Goal: Information Seeking & Learning: Learn about a topic

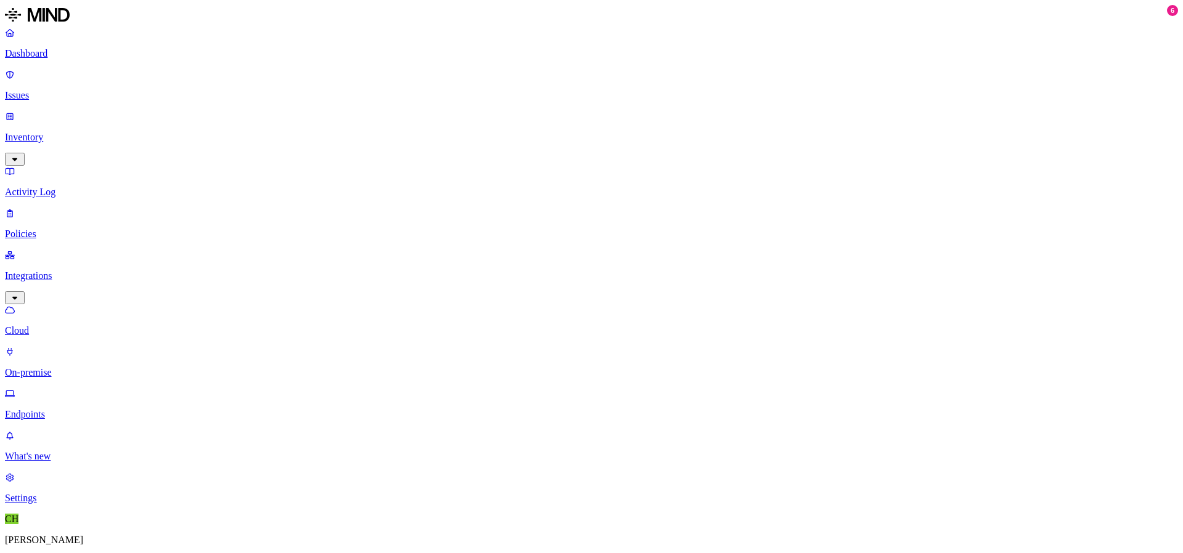
click at [77, 53] on p "Dashboard" at bounding box center [591, 53] width 1173 height 11
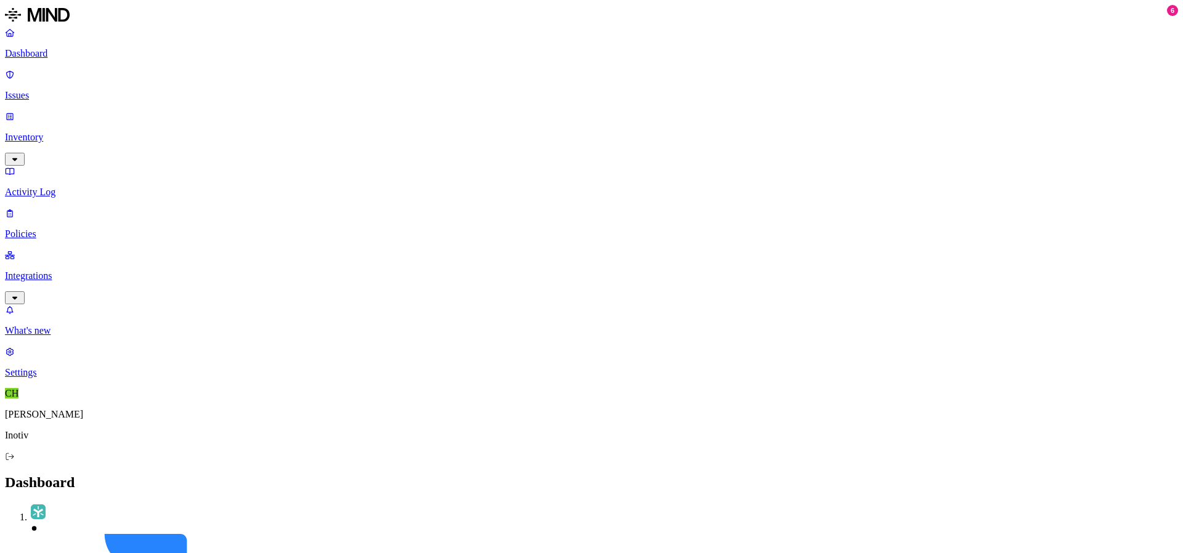
click at [75, 187] on p "Activity Log" at bounding box center [591, 192] width 1173 height 11
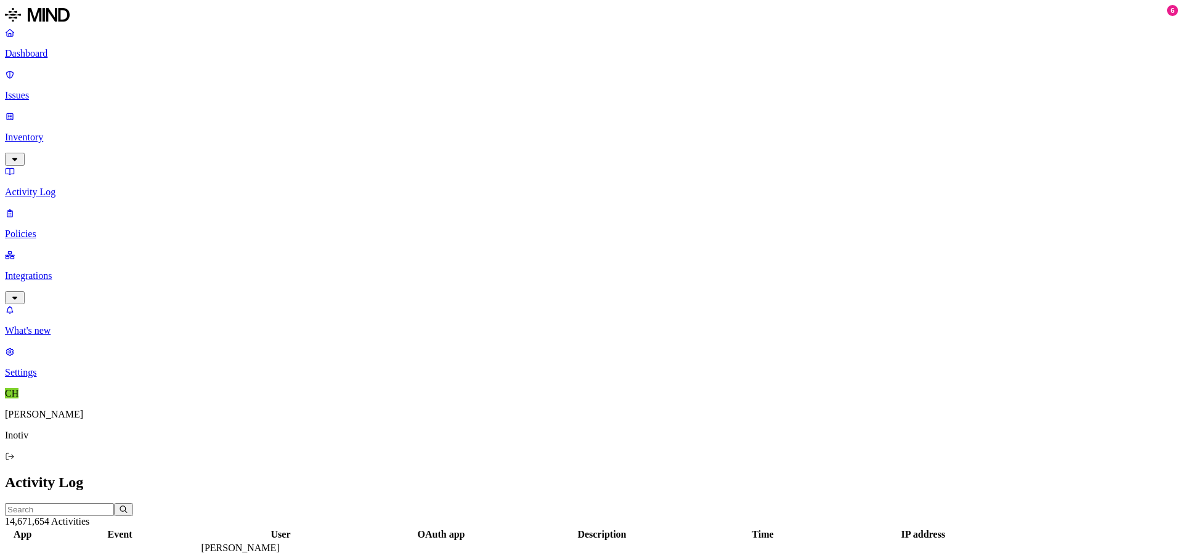
drag, startPoint x: 830, startPoint y: 63, endPoint x: 913, endPoint y: 62, distance: 83.2
click at [752, 540] on div at bounding box center [673, 540] width 160 height 0
drag, startPoint x: 913, startPoint y: 62, endPoint x: 951, endPoint y: 59, distance: 37.7
click at [799, 540] on div at bounding box center [679, 540] width 242 height 0
drag, startPoint x: 948, startPoint y: 74, endPoint x: 1004, endPoint y: 74, distance: 56.1
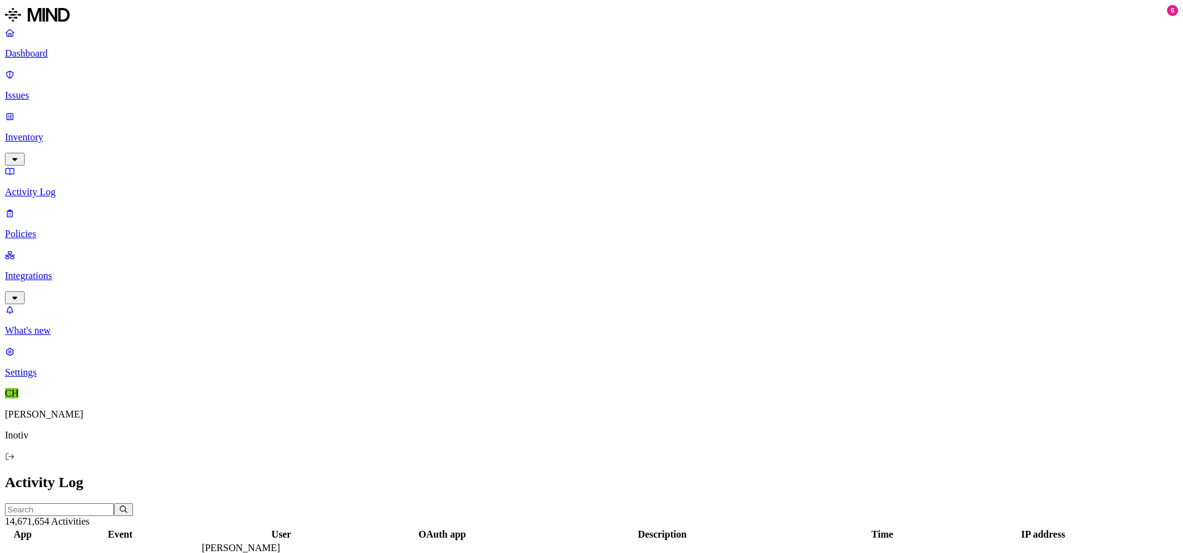
click at [849, 540] on div at bounding box center [710, 540] width 277 height 0
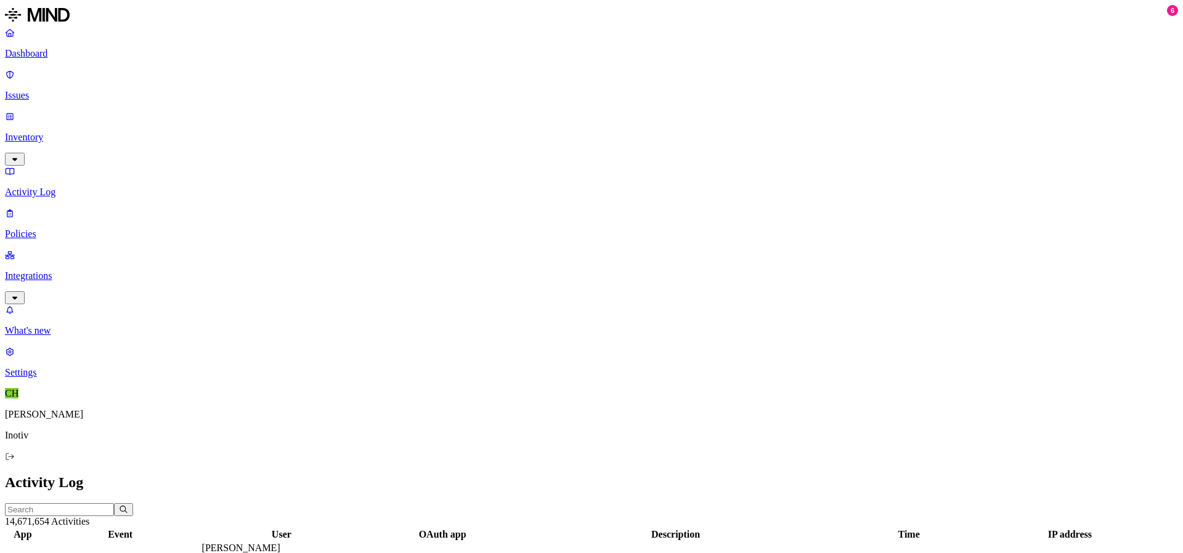
click at [114, 503] on input "text" at bounding box center [59, 509] width 109 height 13
type input "backup"
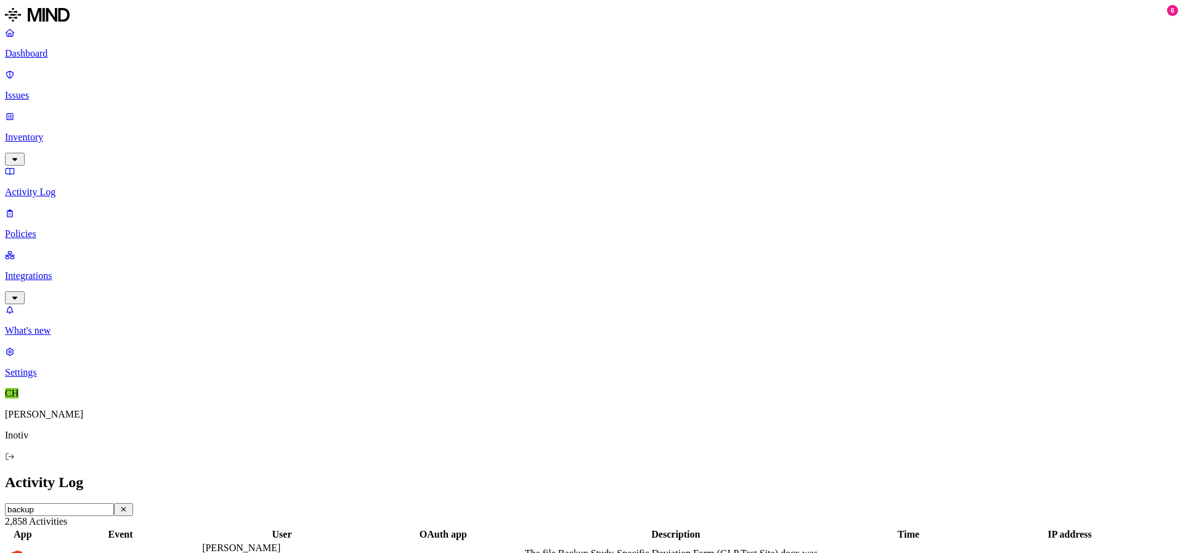
click at [126, 508] on icon "button" at bounding box center [123, 510] width 5 height 5
click at [75, 53] on p "Dashboard" at bounding box center [591, 53] width 1173 height 11
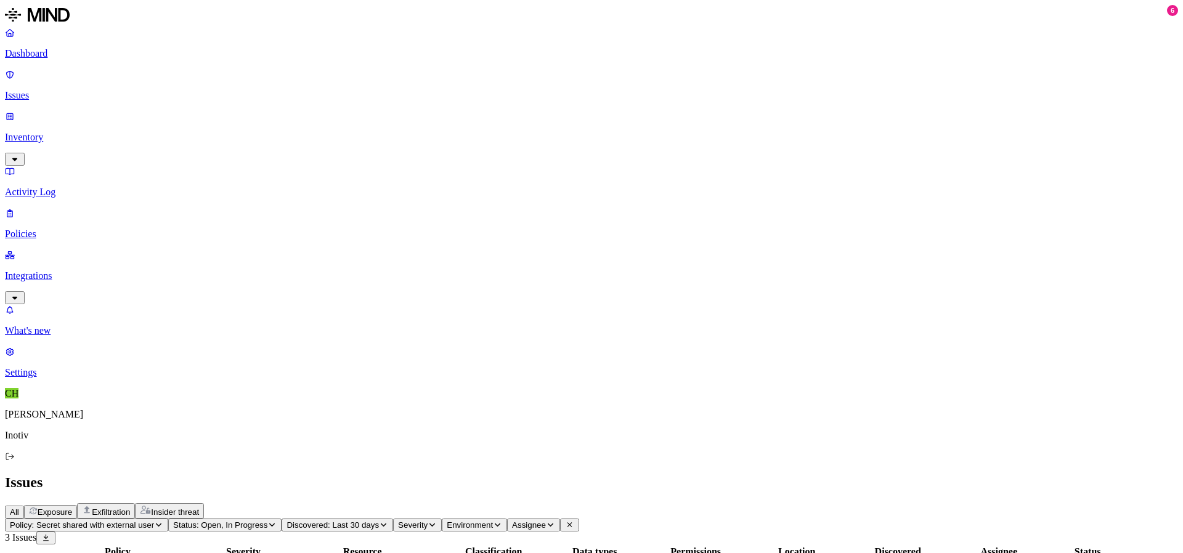
drag, startPoint x: 546, startPoint y: 104, endPoint x: 595, endPoint y: 102, distance: 48.7
click at [490, 553] on div at bounding box center [410, 558] width 159 height 0
drag, startPoint x: 594, startPoint y: 99, endPoint x: 732, endPoint y: 98, distance: 138.0
click at [500, 553] on div at bounding box center [420, 558] width 159 height 0
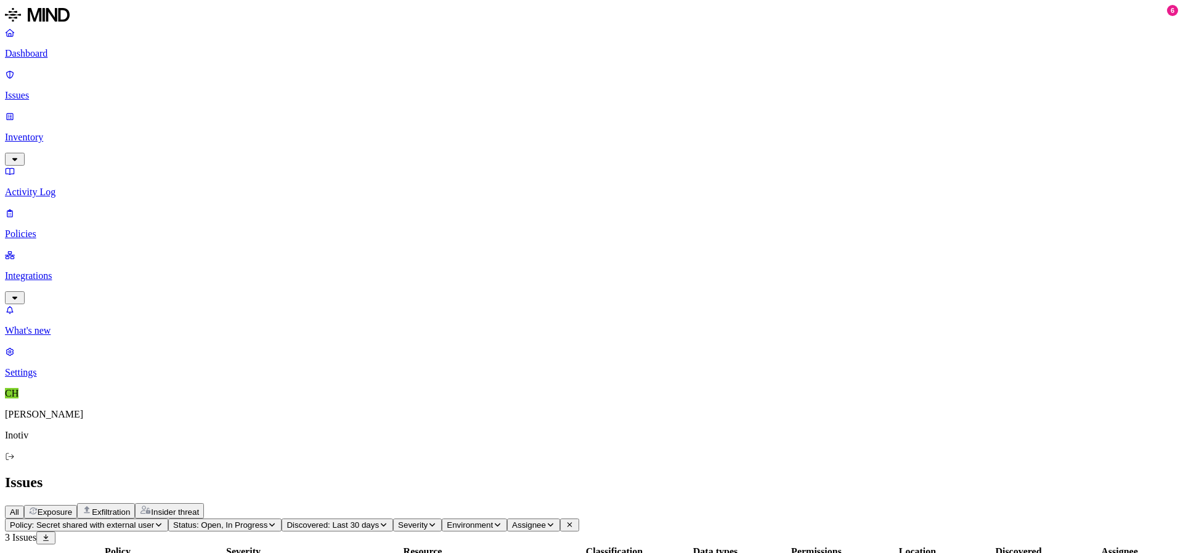
scroll to position [123, 0]
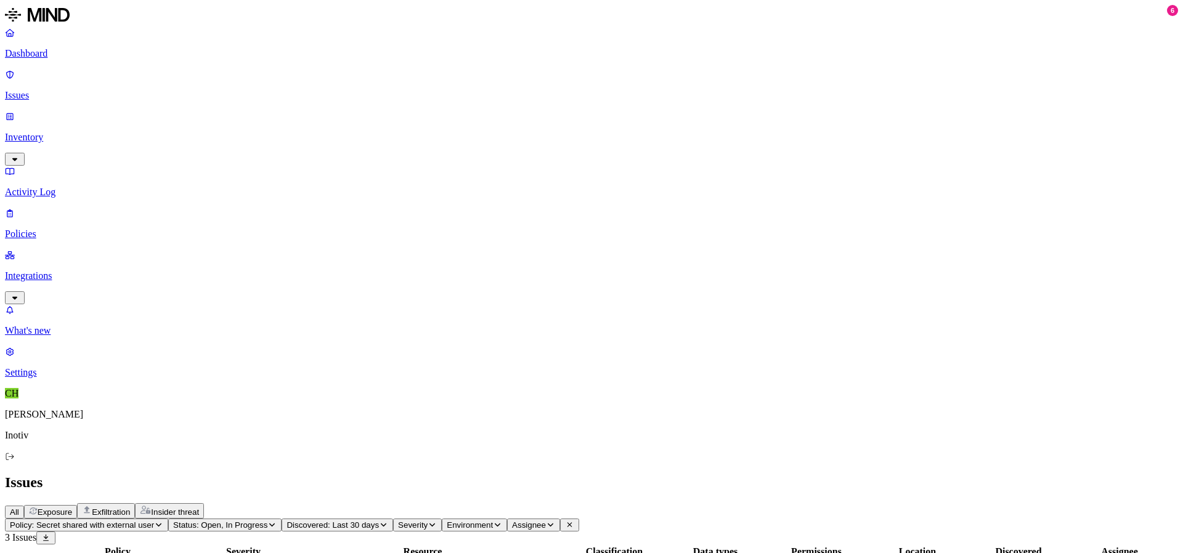
drag, startPoint x: 1077, startPoint y: 407, endPoint x: 1017, endPoint y: 407, distance: 60.4
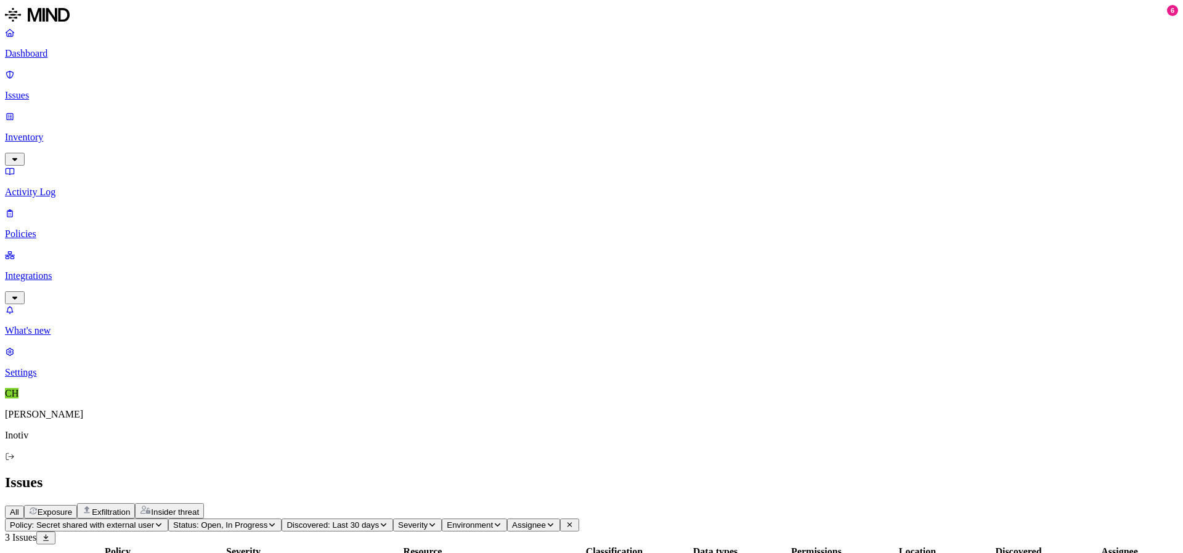
scroll to position [171, 0]
click at [130, 508] on span "Exfiltration" at bounding box center [111, 512] width 38 height 9
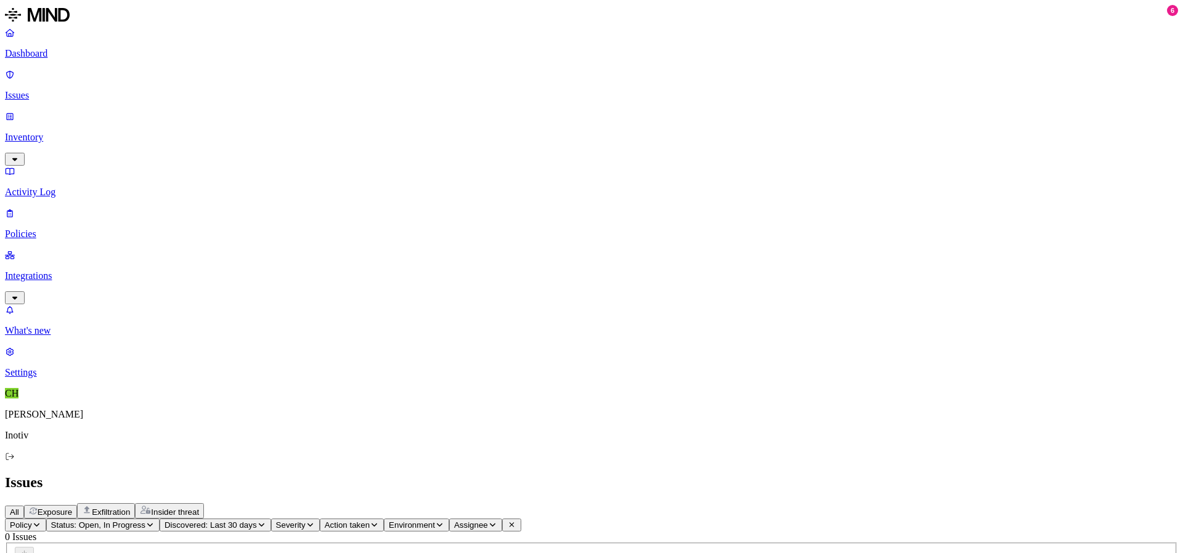
click at [153, 524] on icon "button" at bounding box center [150, 525] width 6 height 3
click at [222, 141] on button "button" at bounding box center [227, 137] width 10 height 13
click at [222, 120] on button "button" at bounding box center [227, 113] width 10 height 13
click at [500, 474] on header "Issues All Exposure Exfiltration Insider threat" at bounding box center [591, 496] width 1173 height 44
click at [195, 521] on icon "button" at bounding box center [189, 524] width 9 height 7
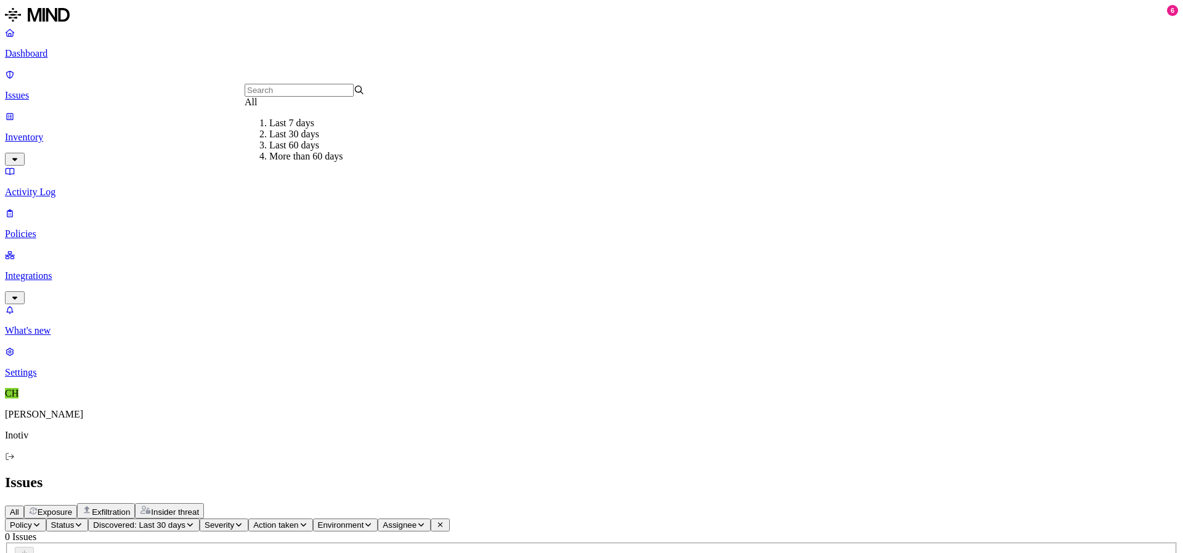
click at [279, 108] on div "All" at bounding box center [305, 102] width 120 height 11
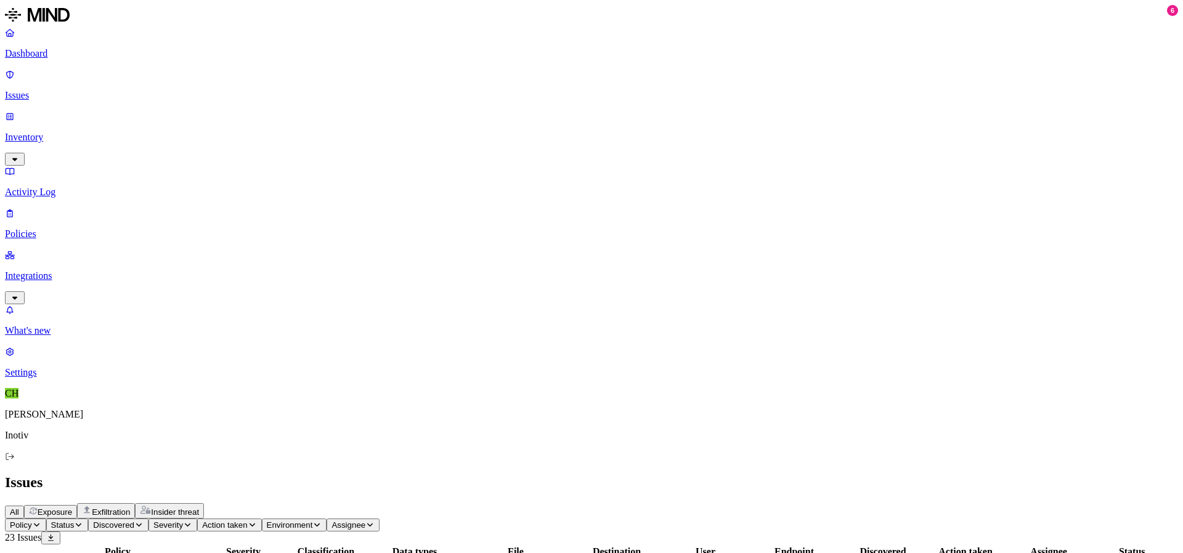
drag, startPoint x: 981, startPoint y: 95, endPoint x: 1007, endPoint y: 111, distance: 29.6
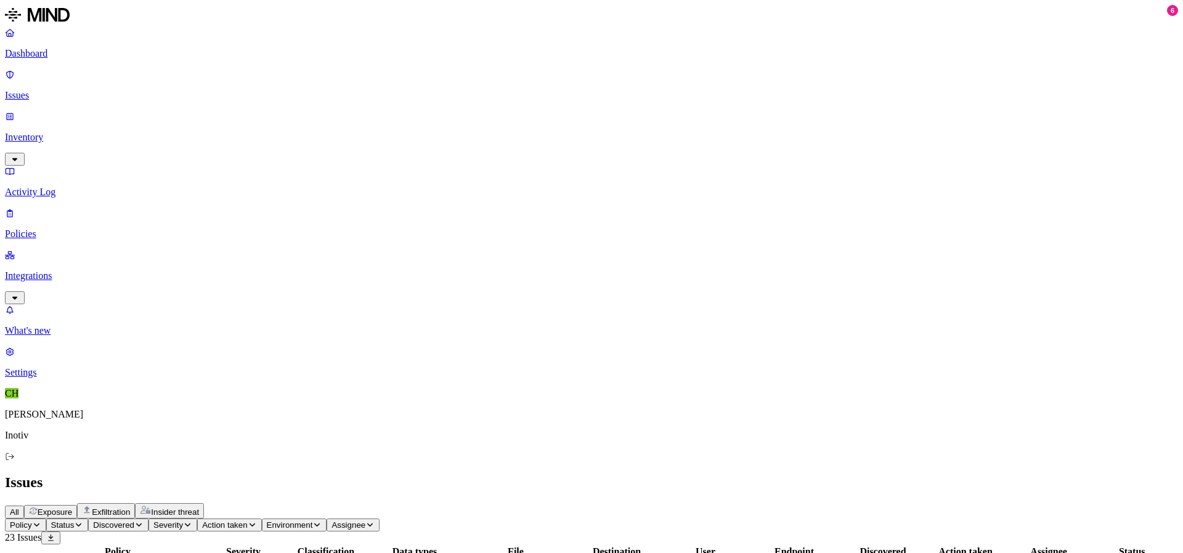
drag, startPoint x: 595, startPoint y: 99, endPoint x: 633, endPoint y: 97, distance: 38.8
click at [497, 553] on div at bounding box center [453, 558] width 86 height 0
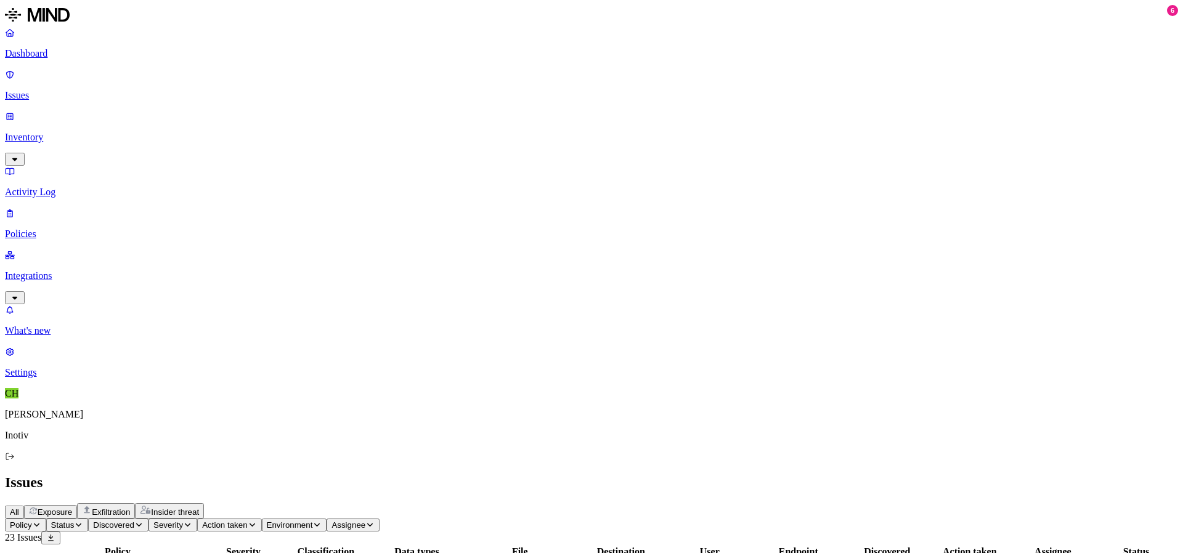
click at [90, 325] on nav "Dashboard Issues Inventory Activity Log Policies Integrations What's new 6 Sett…" at bounding box center [591, 202] width 1173 height 351
click at [99, 262] on nav "Dashboard Issues Inventory Activity Log Policies Integrations What's new 6 Sett…" at bounding box center [591, 202] width 1173 height 351
drag, startPoint x: 744, startPoint y: 97, endPoint x: 811, endPoint y: 99, distance: 67.2
click at [635, 553] on div at bounding box center [579, 558] width 111 height 0
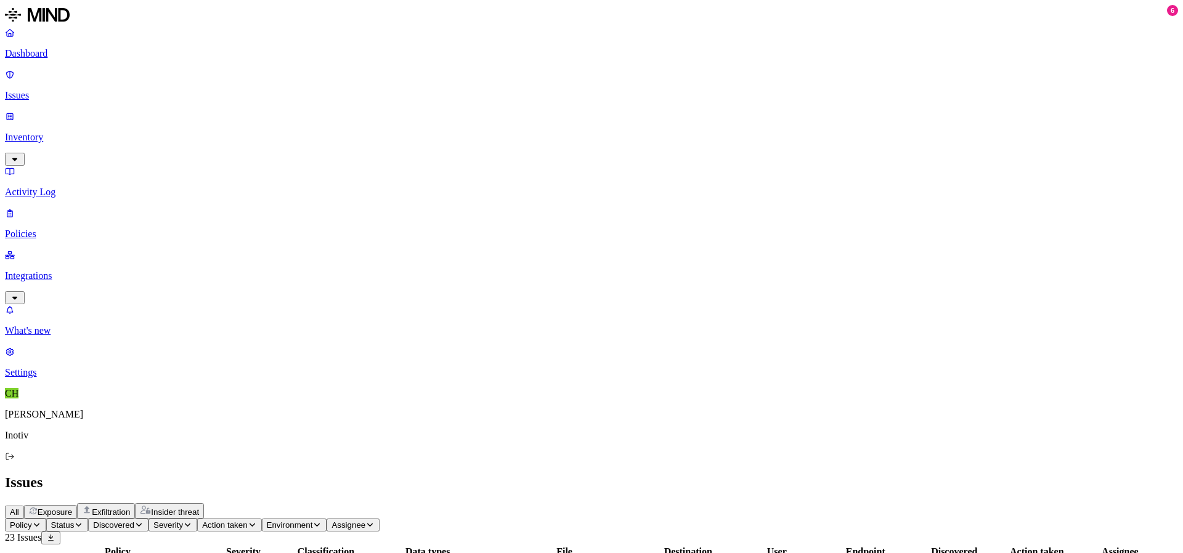
click at [17, 315] on nav "Dashboard Issues Inventory Activity Log Policies Integrations What's new 6 Sett…" at bounding box center [591, 202] width 1173 height 351
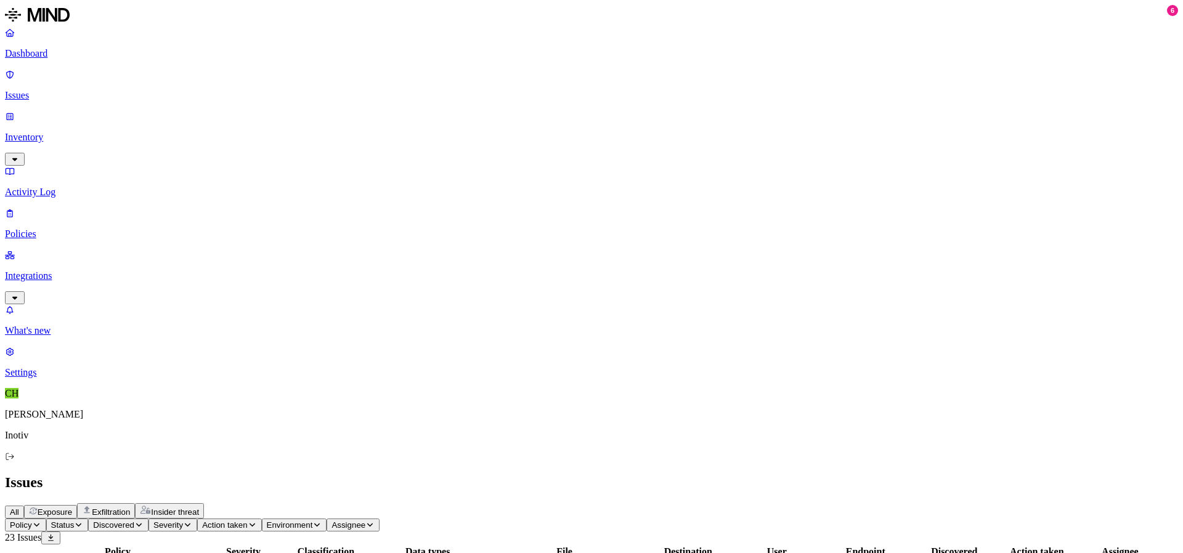
scroll to position [123, 0]
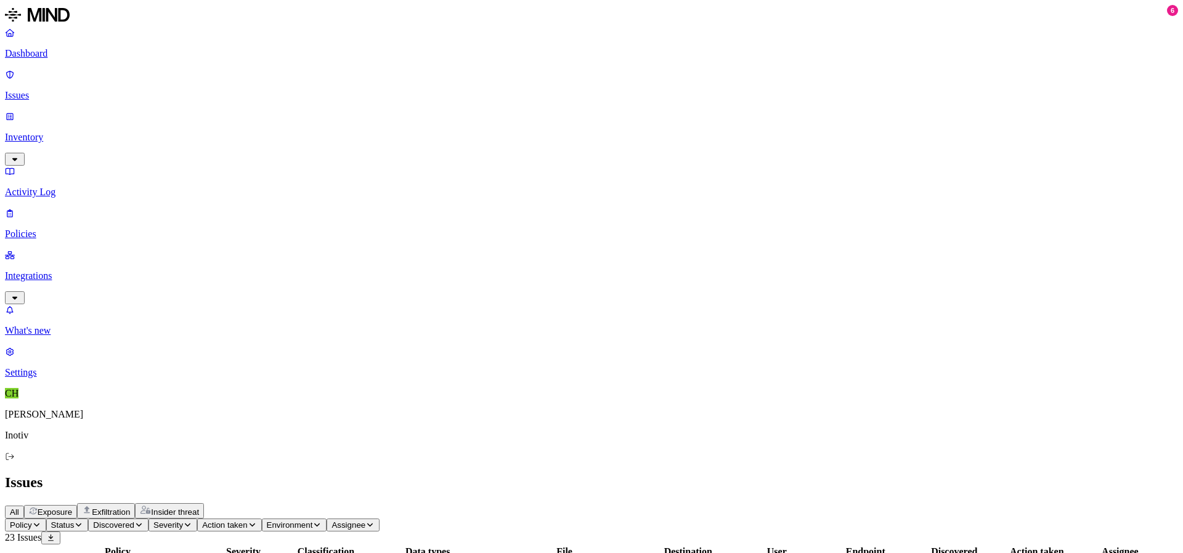
click at [64, 302] on nav "Dashboard Issues Inventory Activity Log Policies Integrations What's new 6 Sett…" at bounding box center [591, 202] width 1173 height 351
click at [917, 503] on div "All Exposure Exfiltration Insider threat" at bounding box center [591, 510] width 1173 height 15
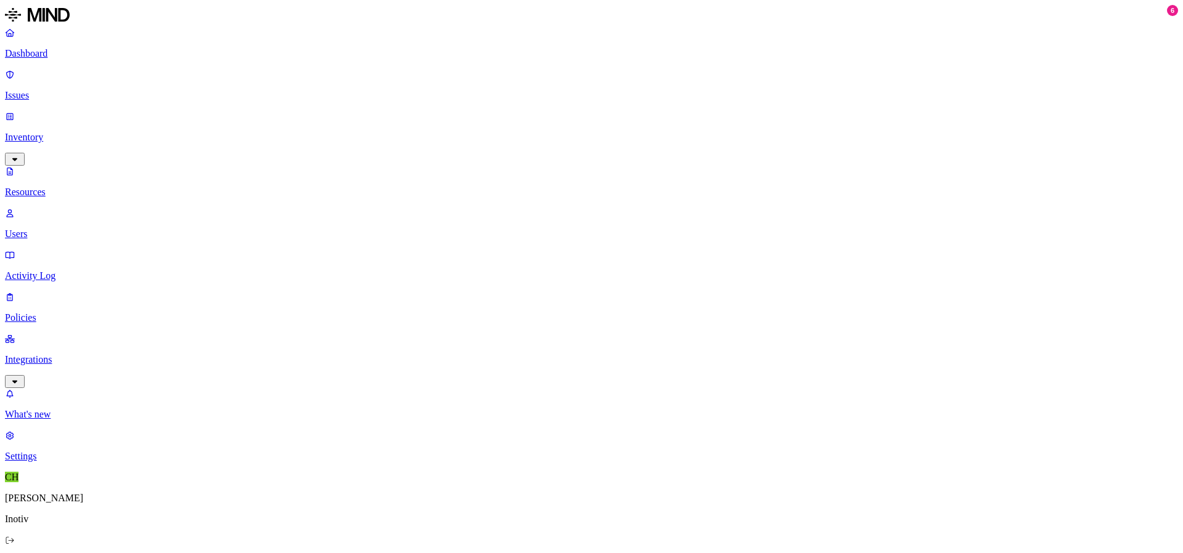
drag, startPoint x: 975, startPoint y: 269, endPoint x: 1036, endPoint y: 270, distance: 60.4
drag, startPoint x: 1036, startPoint y: 270, endPoint x: 1100, endPoint y: 272, distance: 64.7
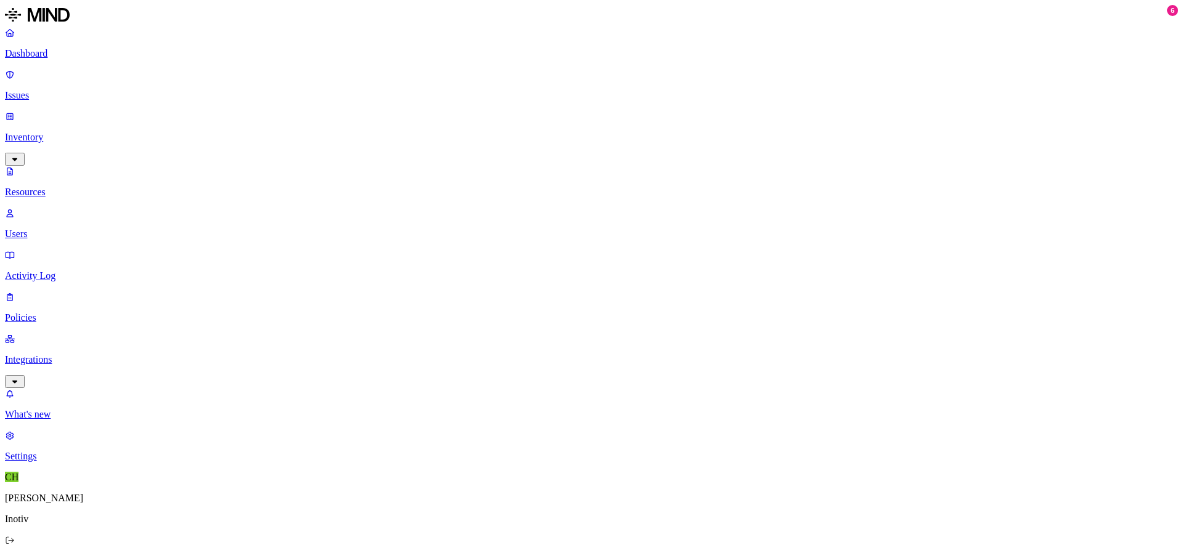
scroll to position [0, 122]
drag, startPoint x: 975, startPoint y: 274, endPoint x: 1068, endPoint y: 274, distance: 92.4
drag, startPoint x: 996, startPoint y: 513, endPoint x: 985, endPoint y: 512, distance: 11.8
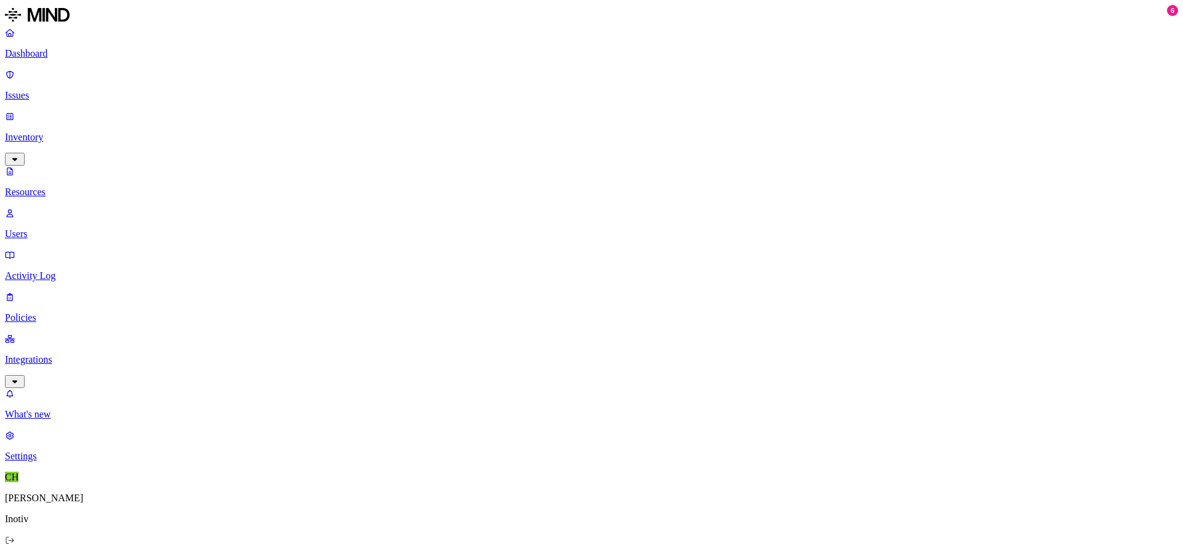
drag, startPoint x: 1145, startPoint y: 130, endPoint x: 945, endPoint y: 140, distance: 200.5
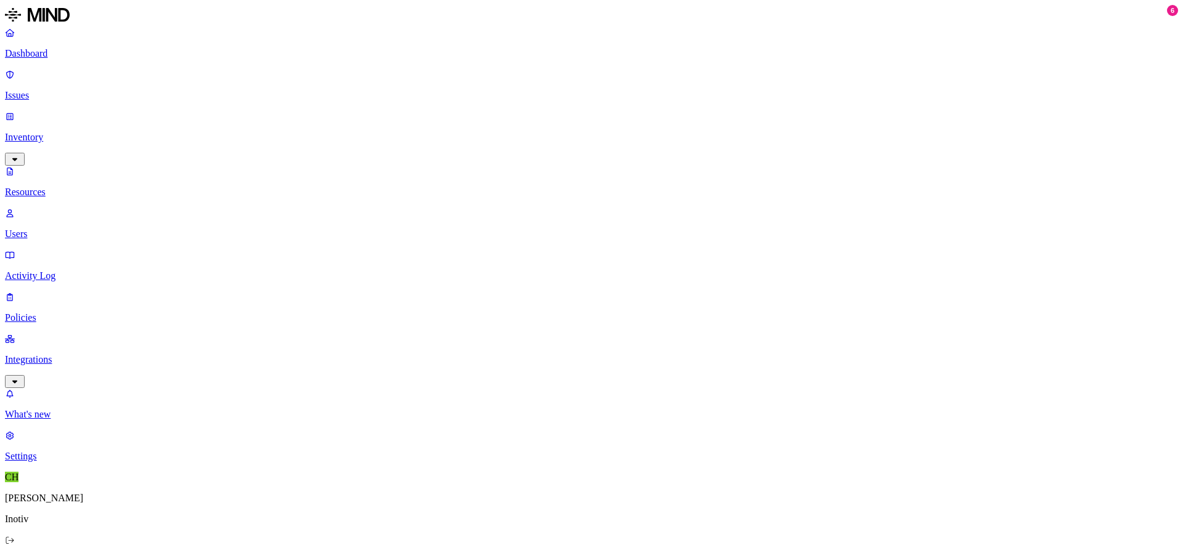
copy div "b725168c-0d07-42e8-9937-6db75c141a2a-1033.json"
drag, startPoint x: 992, startPoint y: 275, endPoint x: 1079, endPoint y: 271, distance: 87.0
drag, startPoint x: 1083, startPoint y: 272, endPoint x: 1156, endPoint y: 274, distance: 73.3
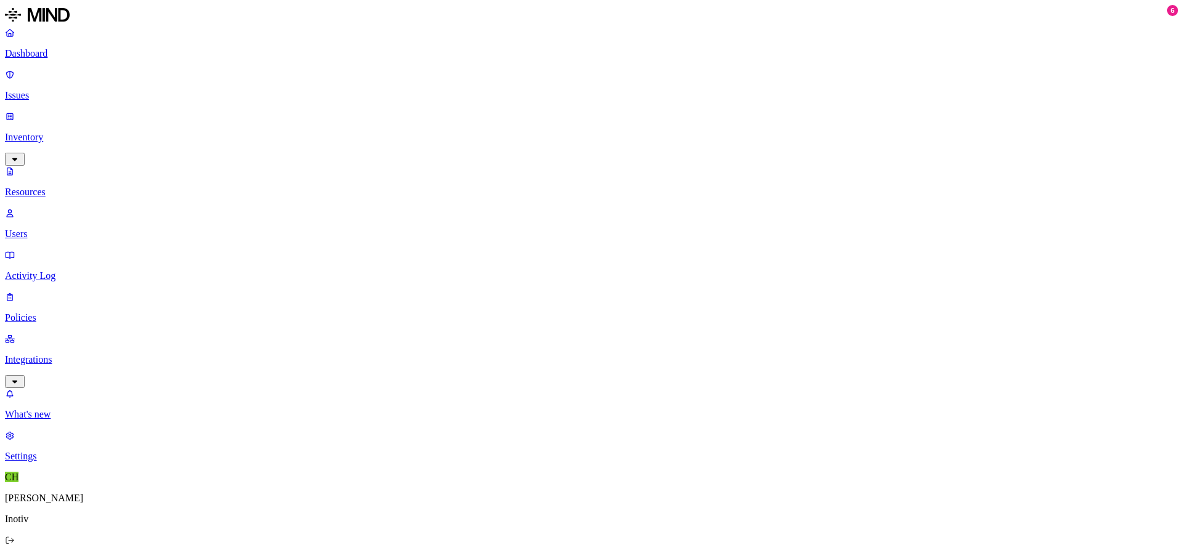
drag, startPoint x: 1050, startPoint y: 159, endPoint x: 1105, endPoint y: 159, distance: 54.8
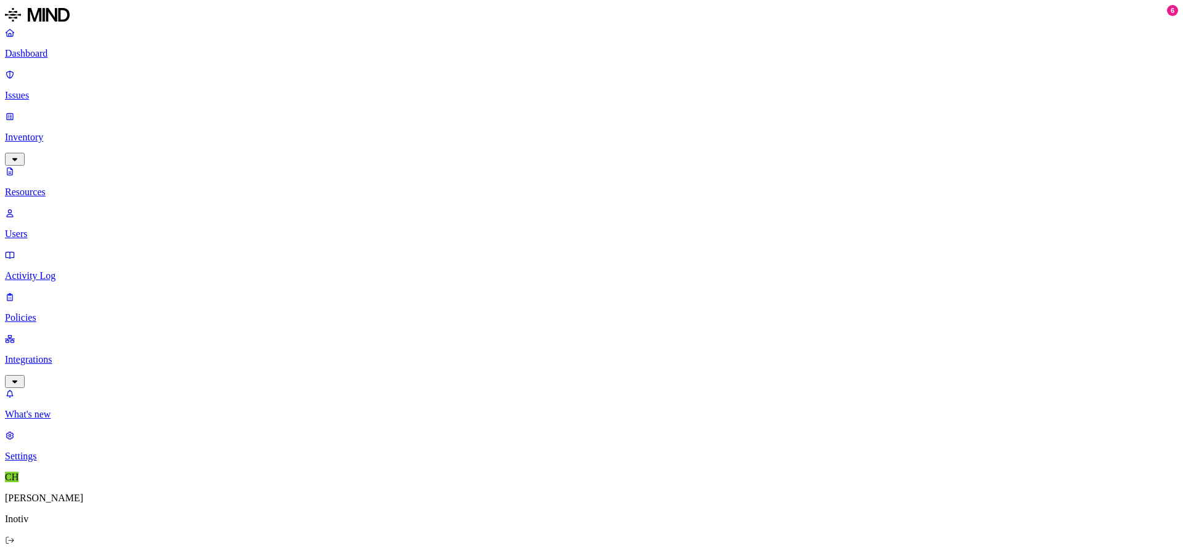
scroll to position [123, 0]
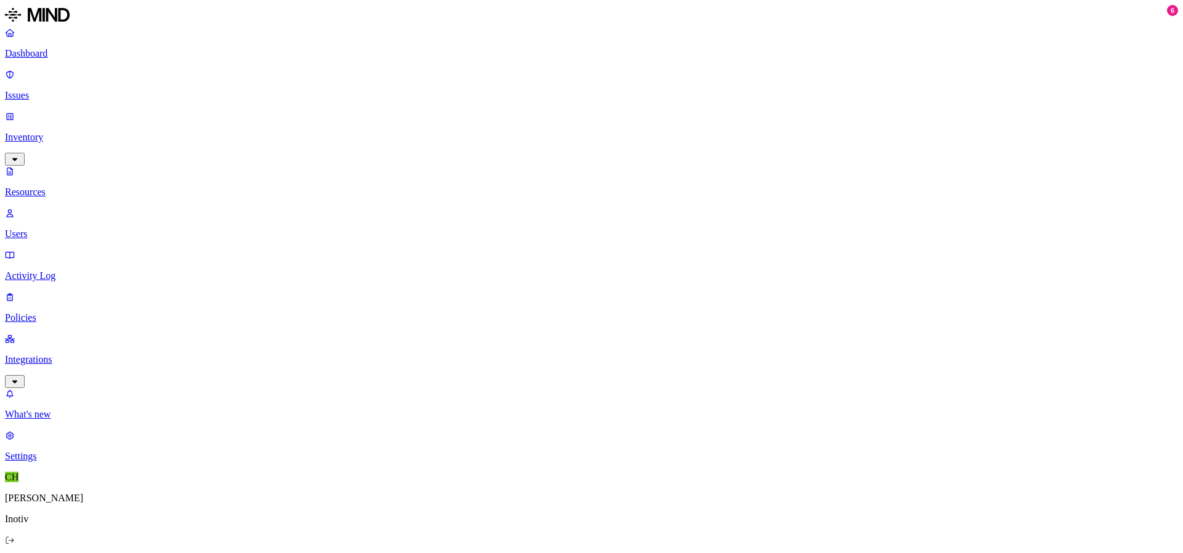
drag, startPoint x: 974, startPoint y: 274, endPoint x: 1065, endPoint y: 274, distance: 91.2
drag, startPoint x: 1065, startPoint y: 274, endPoint x: 1158, endPoint y: 274, distance: 92.4
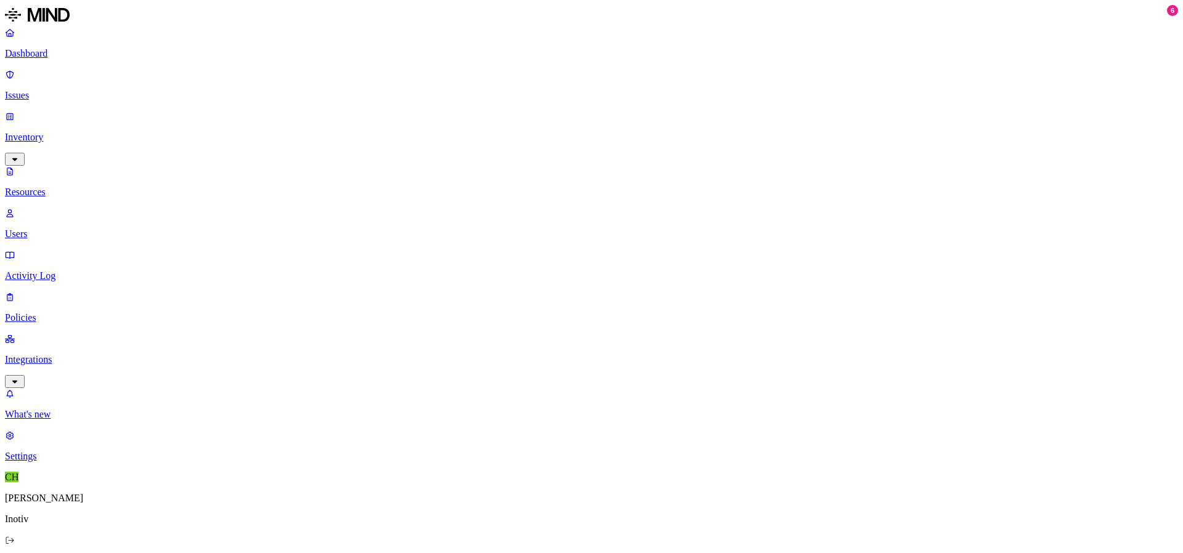
drag, startPoint x: 1098, startPoint y: 271, endPoint x: 1166, endPoint y: 265, distance: 68.1
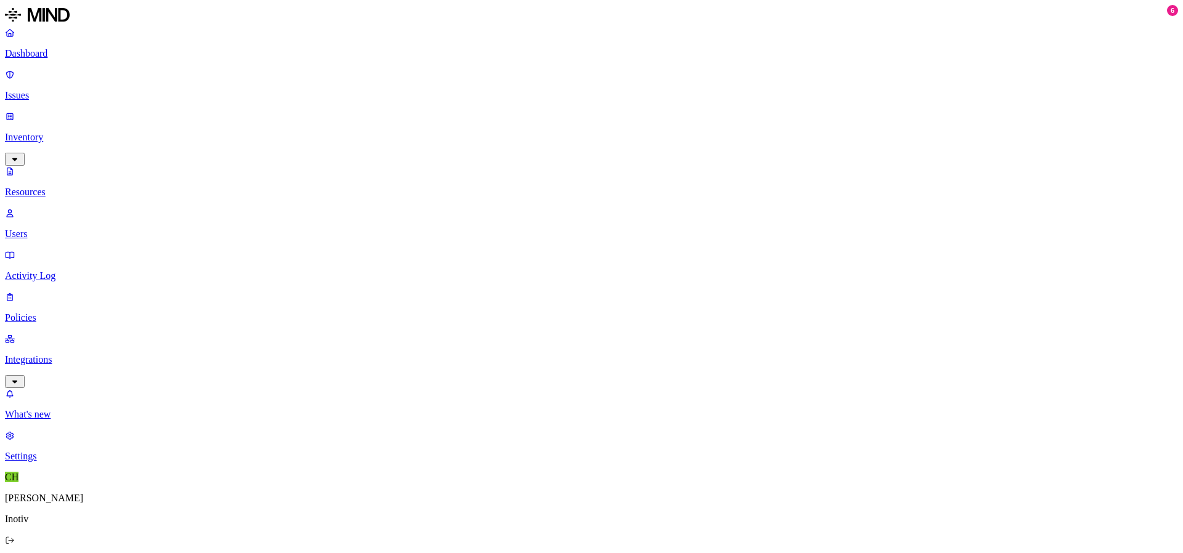
click at [83, 187] on p "Resources" at bounding box center [591, 192] width 1173 height 11
click at [79, 270] on p "Activity Log" at bounding box center [591, 275] width 1173 height 11
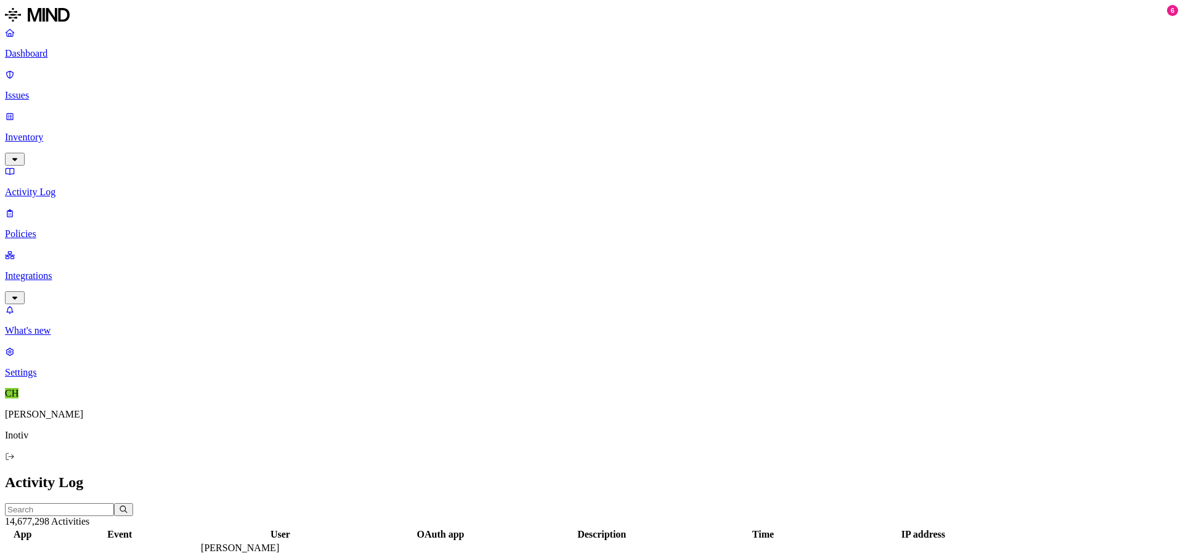
click at [78, 59] on link "Dashboard" at bounding box center [591, 43] width 1173 height 32
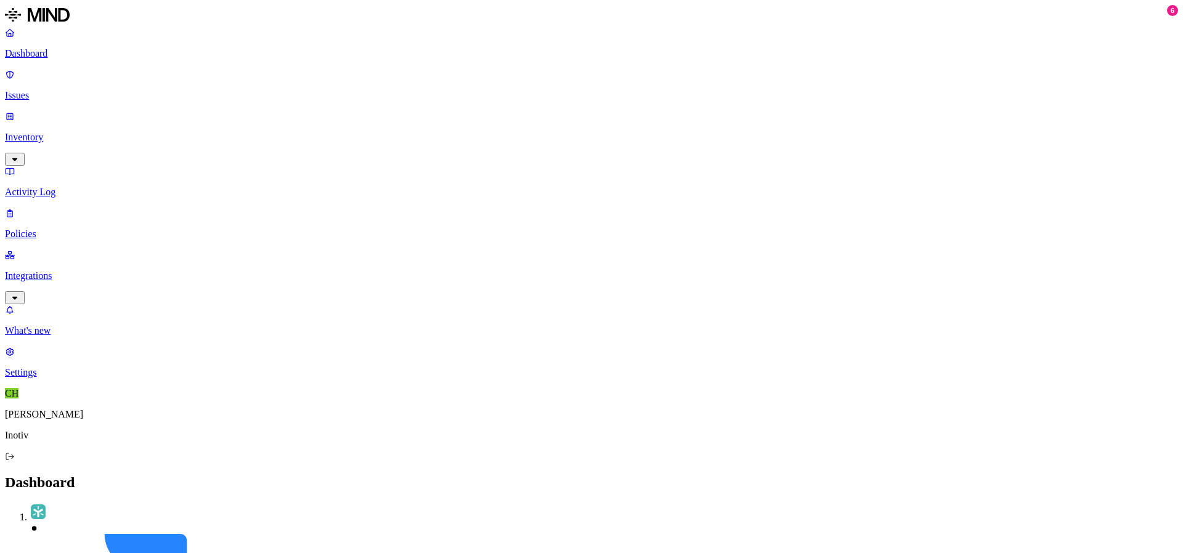
click at [94, 83] on link "Issues" at bounding box center [591, 85] width 1173 height 32
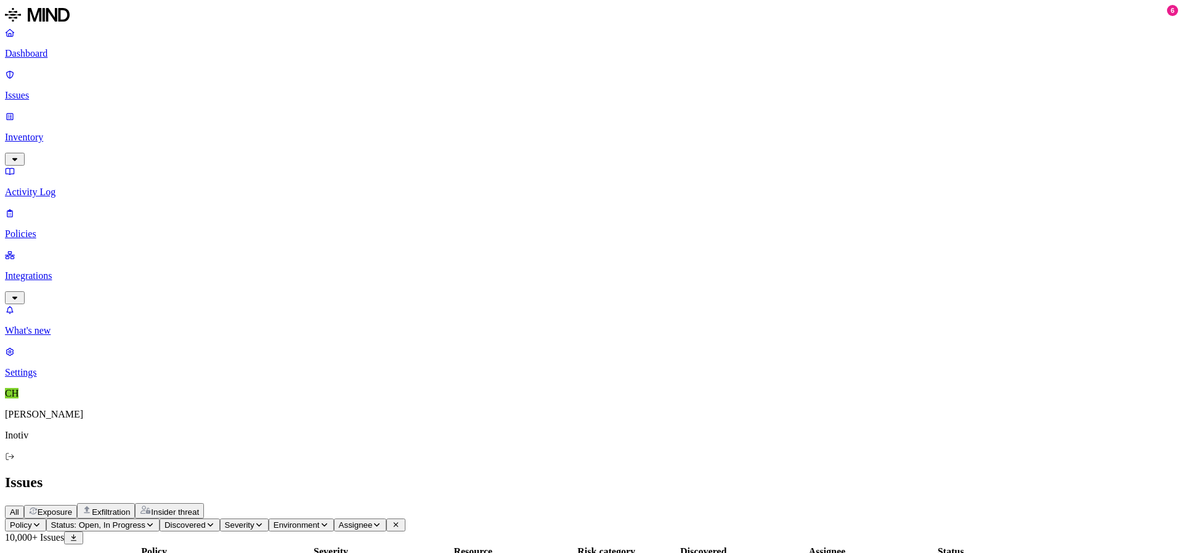
click at [155, 521] on icon "button" at bounding box center [149, 524] width 9 height 7
click at [222, 118] on button "button" at bounding box center [227, 113] width 10 height 13
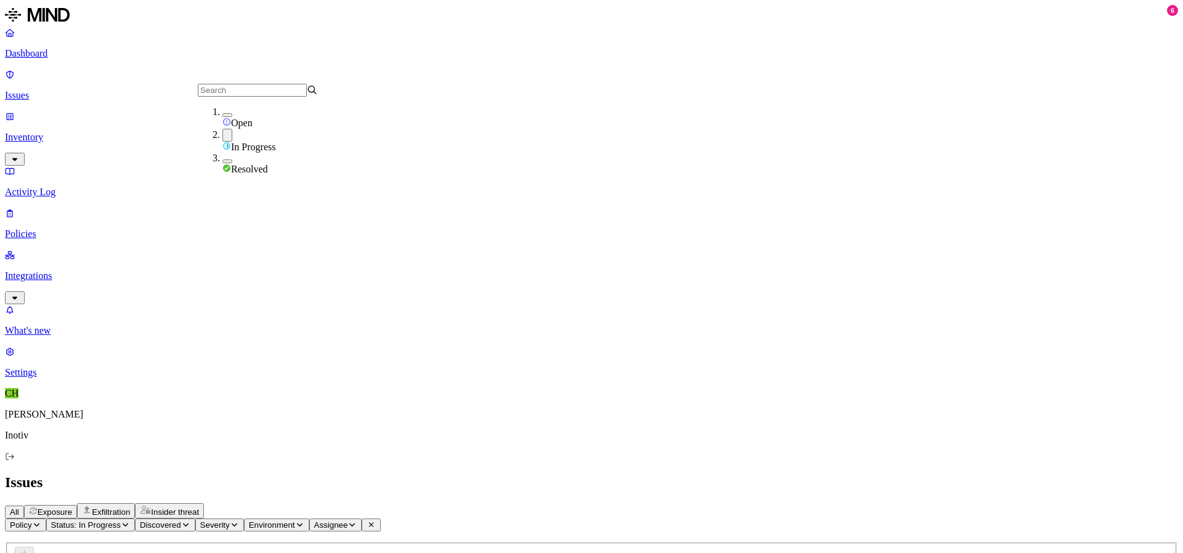
click at [222, 137] on div "In Progress" at bounding box center [282, 141] width 120 height 24
click at [578, 503] on div "All Exposure Exfiltration Insider threat" at bounding box center [591, 510] width 1173 height 15
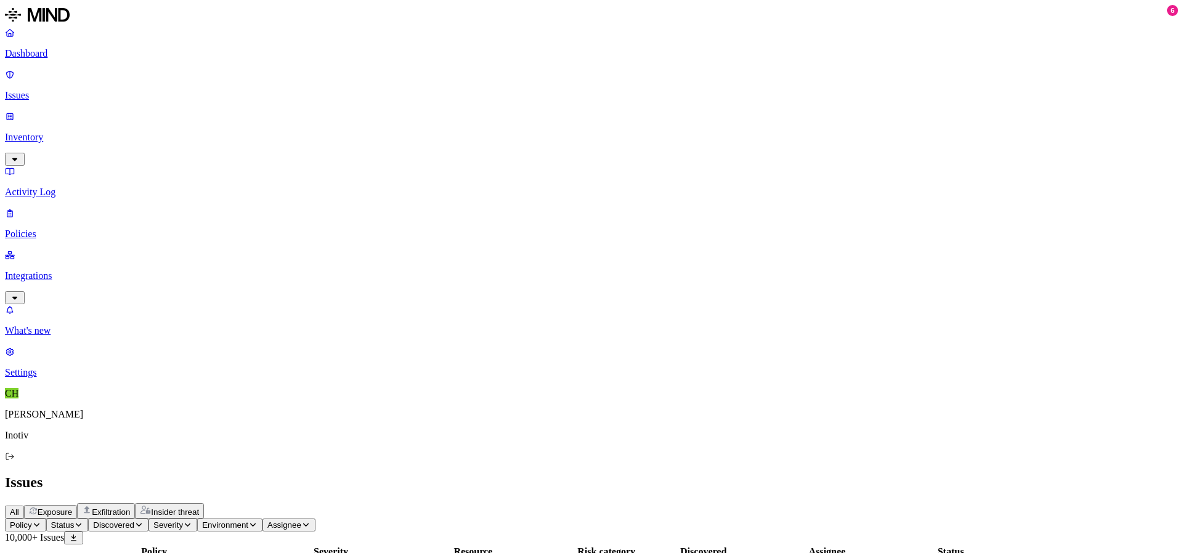
click at [75, 521] on span "Status" at bounding box center [62, 525] width 23 height 9
click at [222, 161] on button "button" at bounding box center [227, 160] width 10 height 4
click at [652, 519] on header "Policy Status: Resolved Discovered Severity Environment Assignee 10,000+ Issues" at bounding box center [591, 532] width 1173 height 26
click at [83, 532] on button at bounding box center [73, 538] width 19 height 13
